Goal: Check status: Check status

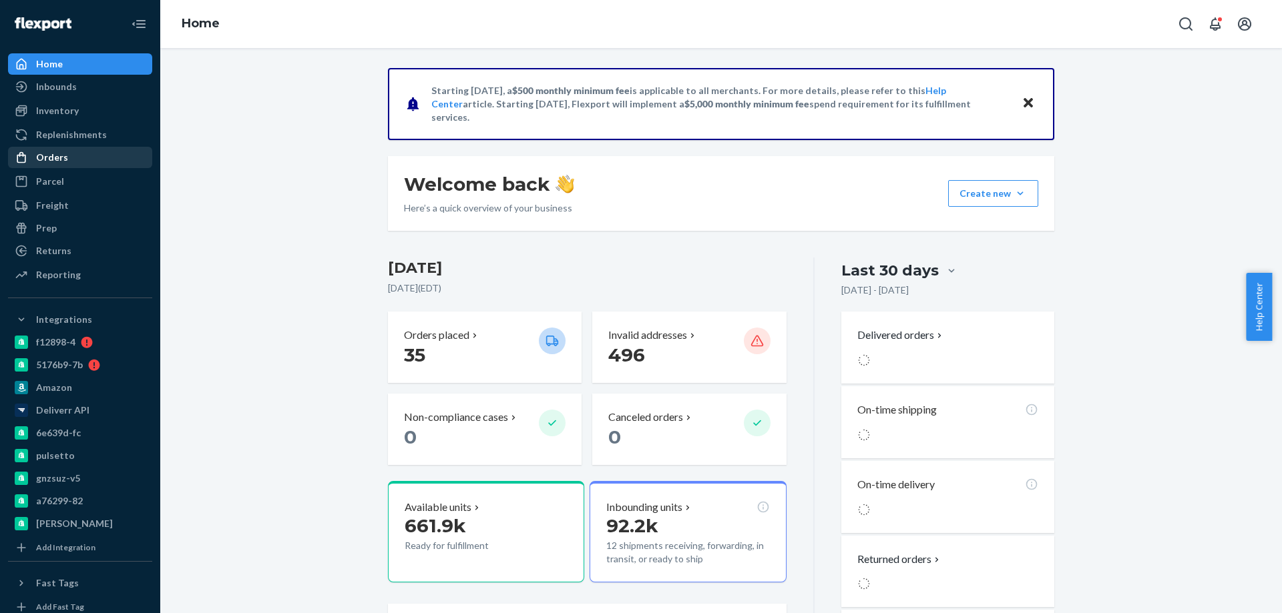
click at [54, 160] on div "Orders" at bounding box center [52, 157] width 32 height 13
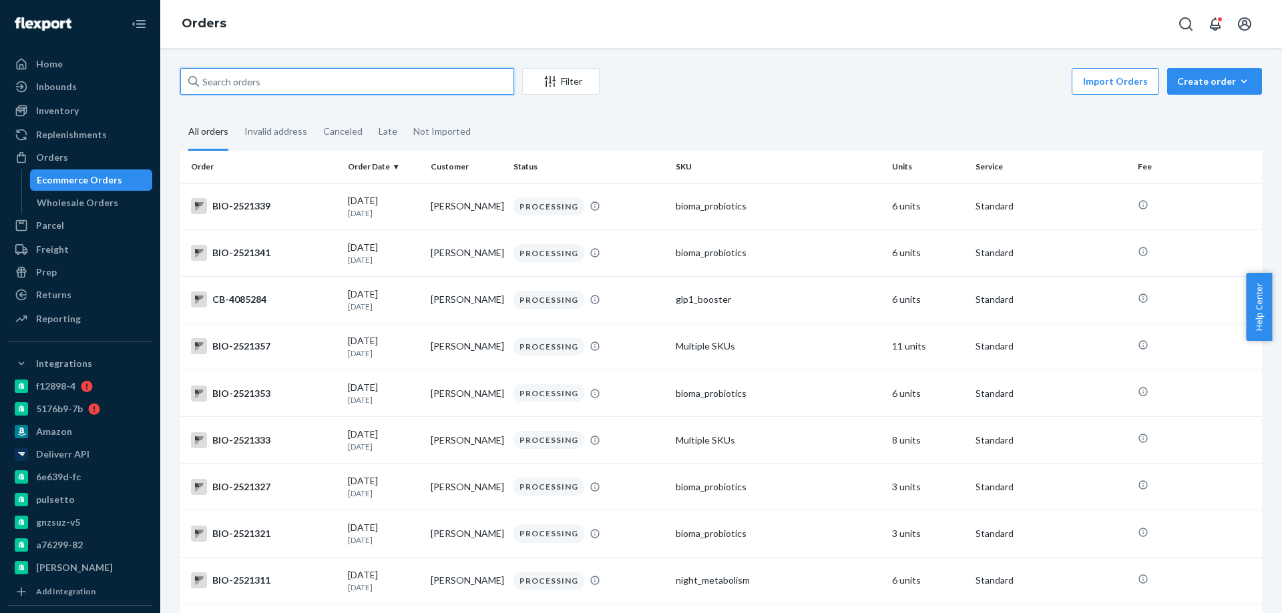
click at [287, 77] on input "text" at bounding box center [347, 81] width 334 height 27
paste input "[PERSON_NAME]"
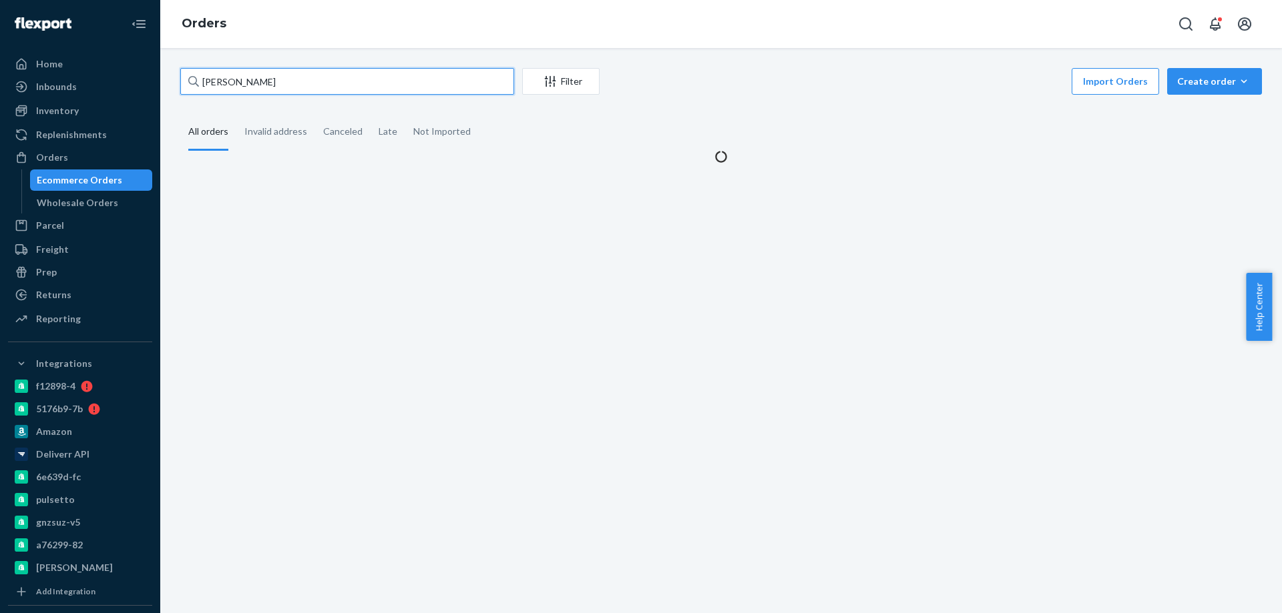
type input "[PERSON_NAME]"
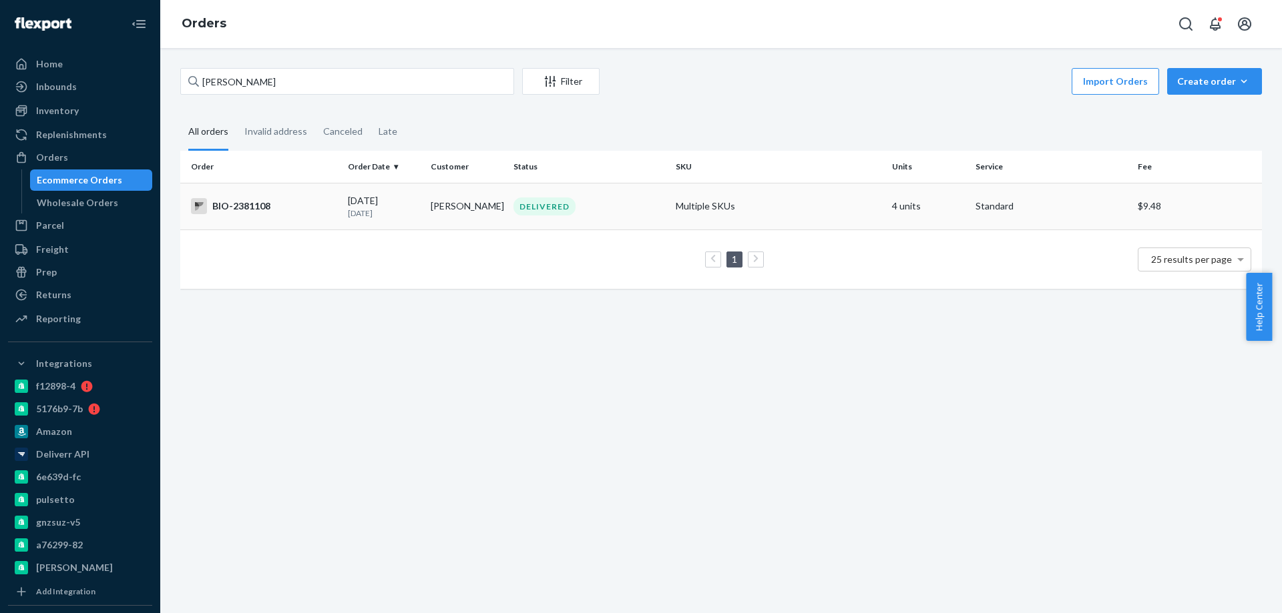
click at [251, 208] on div "BIO-2381108" at bounding box center [264, 206] width 146 height 16
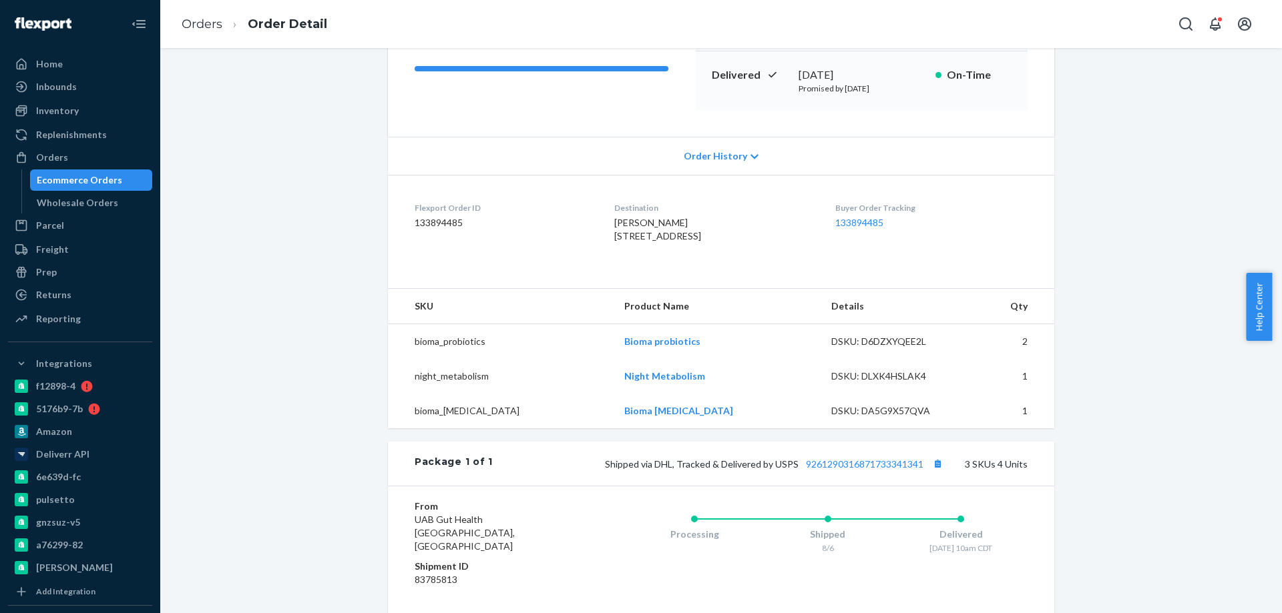
scroll to position [267, 0]
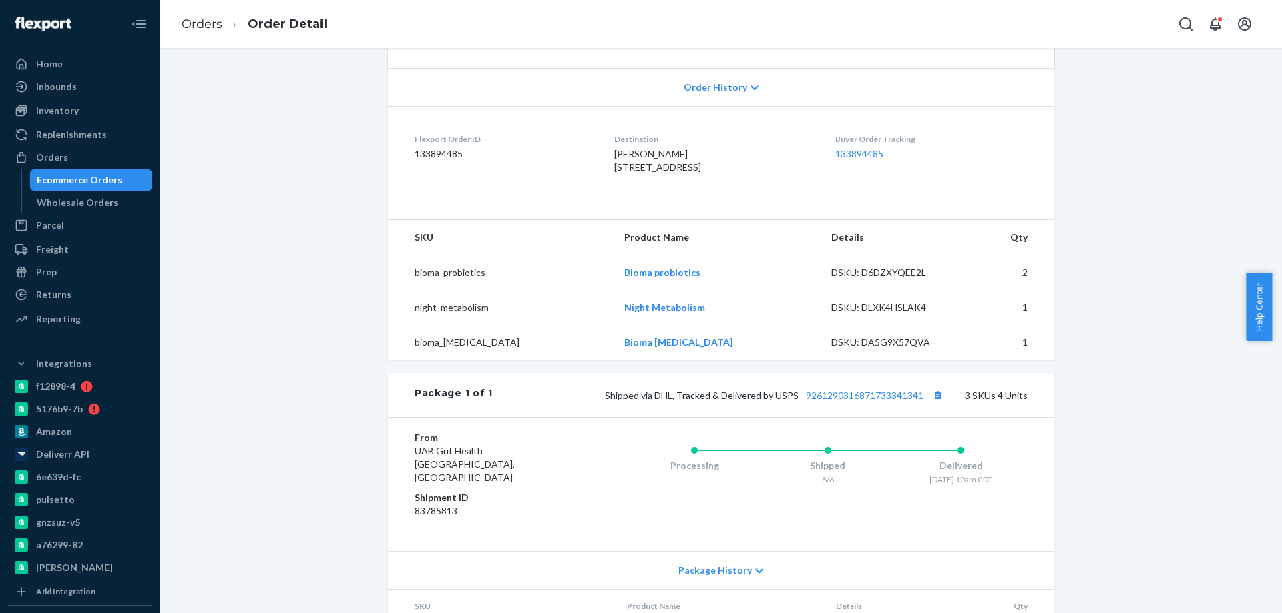
click at [200, 33] on li "Orders" at bounding box center [202, 24] width 41 height 17
click at [202, 26] on link "Orders" at bounding box center [202, 24] width 41 height 15
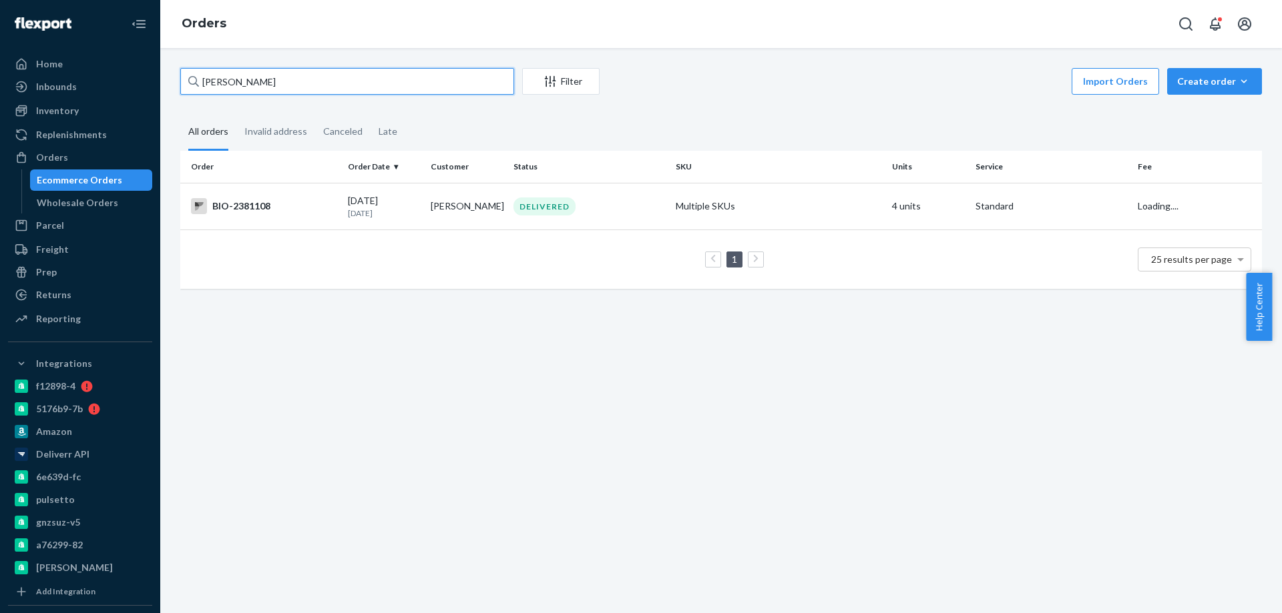
click at [232, 87] on input "[PERSON_NAME]" at bounding box center [347, 81] width 334 height 27
paste input "2365216"
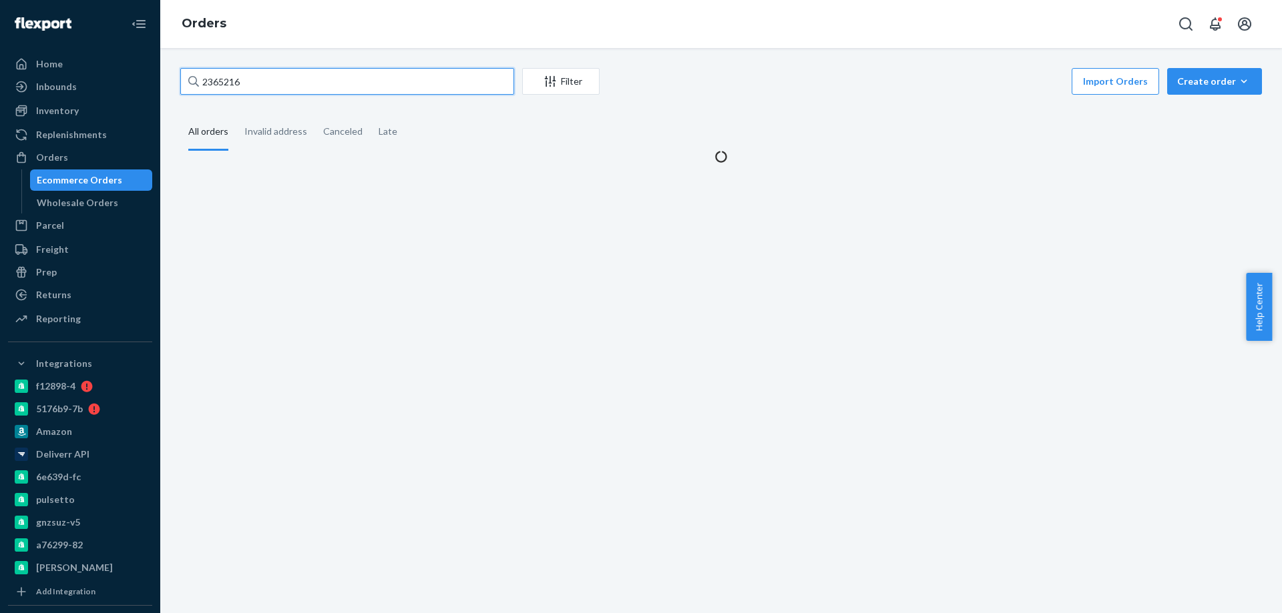
type input "2365216"
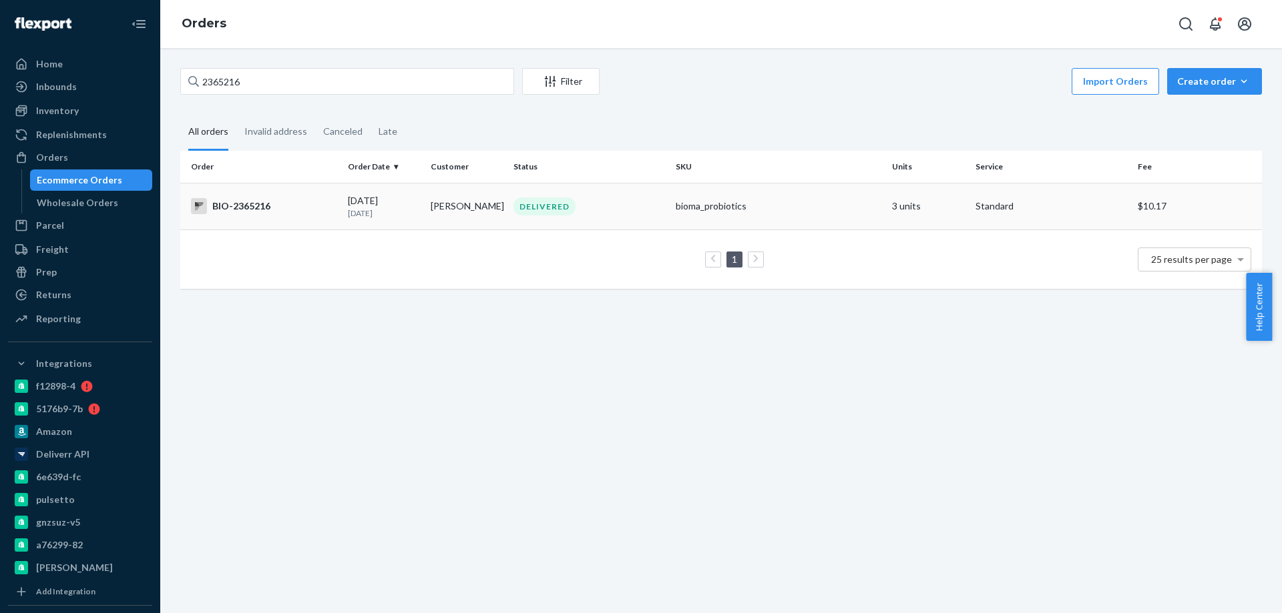
click at [232, 206] on div "BIO-2365216" at bounding box center [264, 206] width 146 height 16
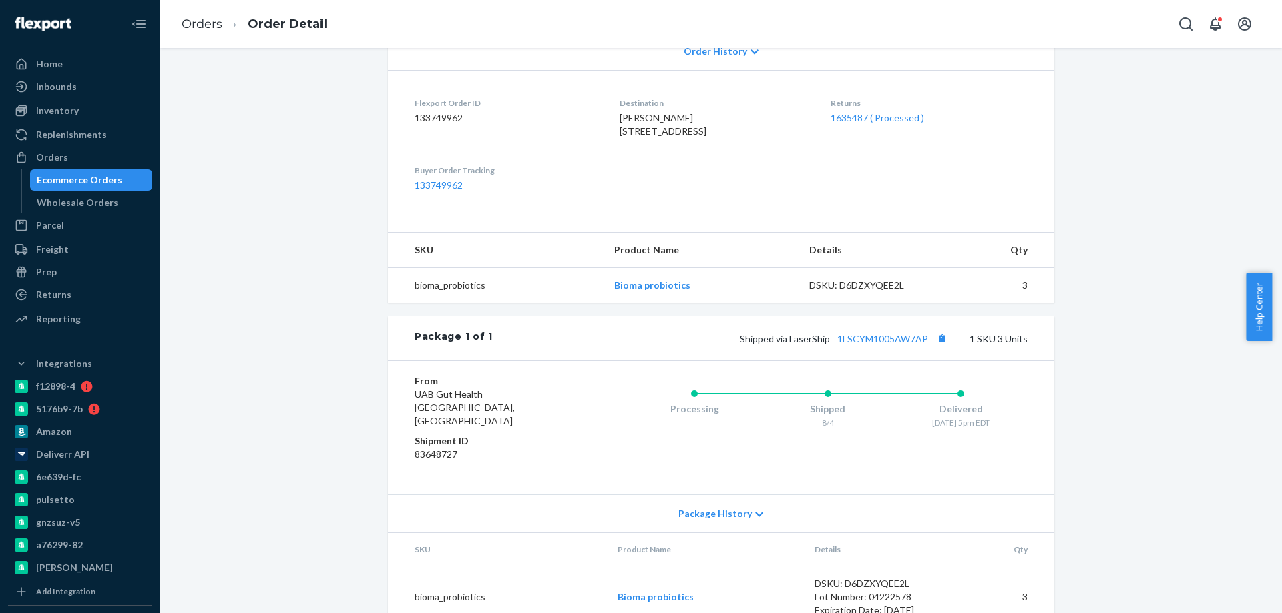
scroll to position [327, 0]
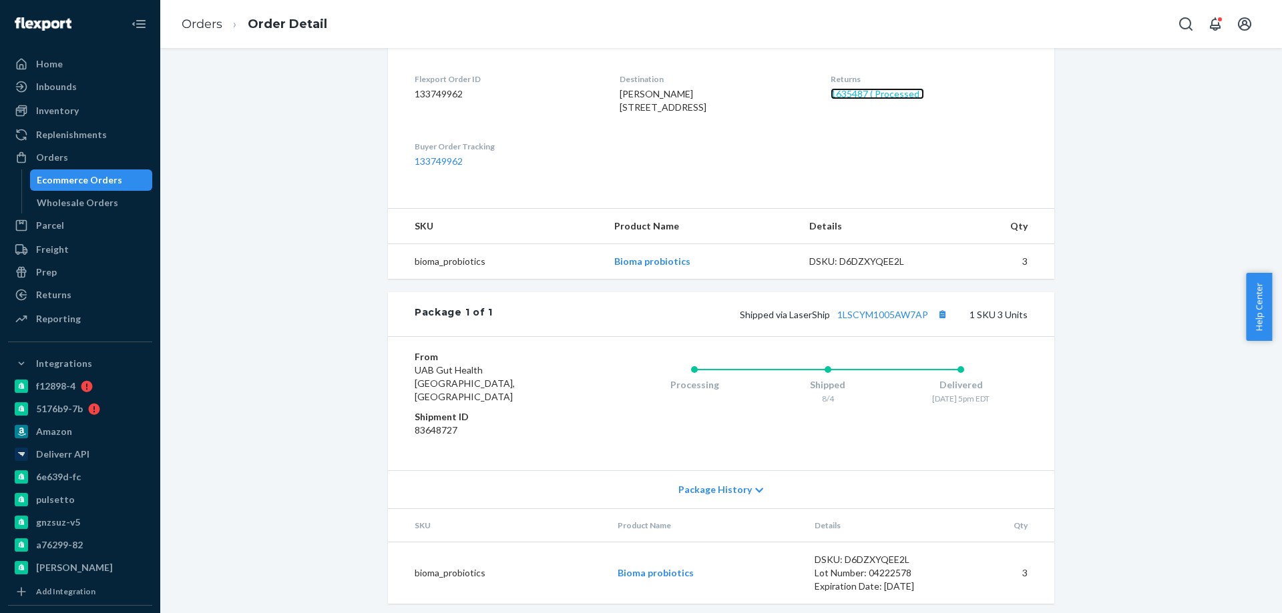
click at [858, 95] on link "1635487 ( Processed )" at bounding box center [876, 93] width 93 height 11
